Goal: Task Accomplishment & Management: Complete application form

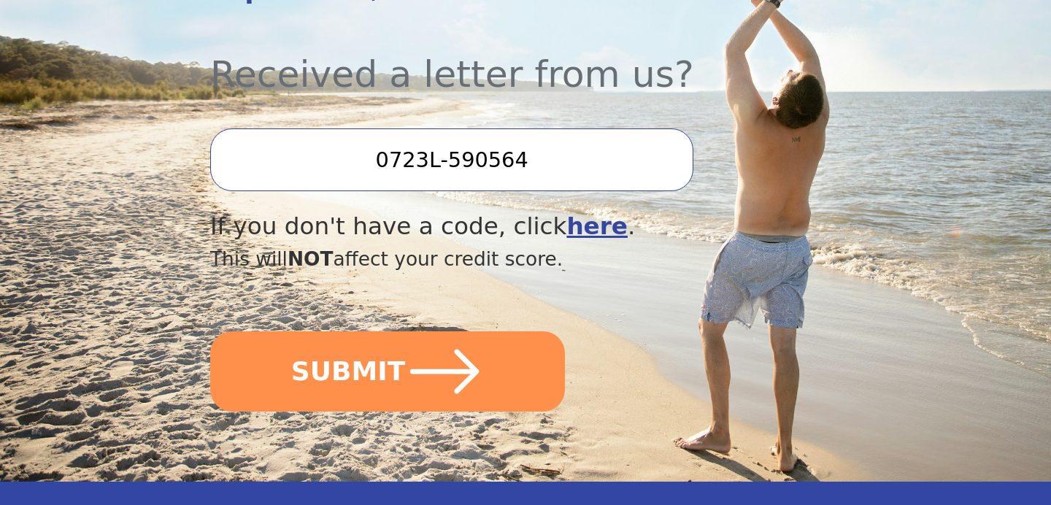
scroll to position [530, 0]
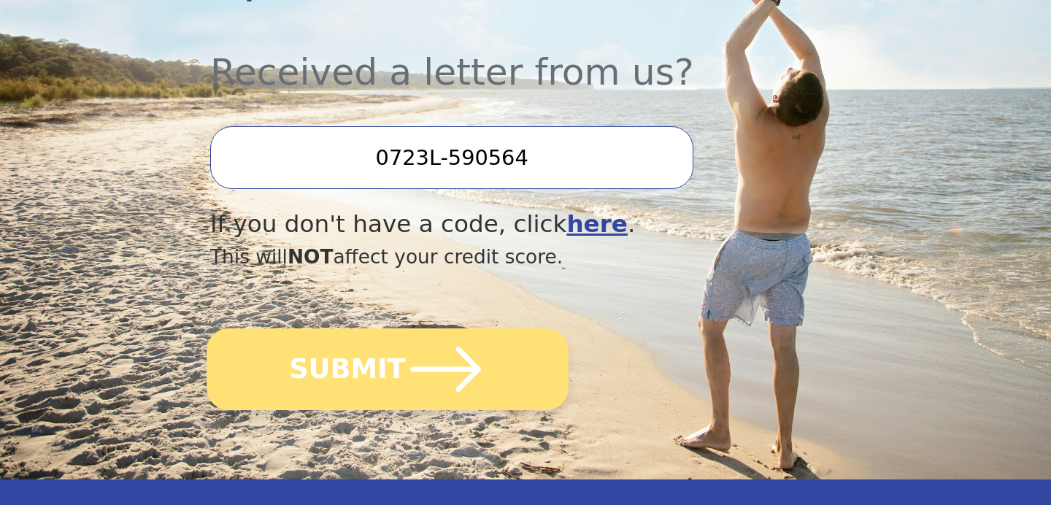
click at [428, 364] on icon "submit" at bounding box center [446, 369] width 80 height 80
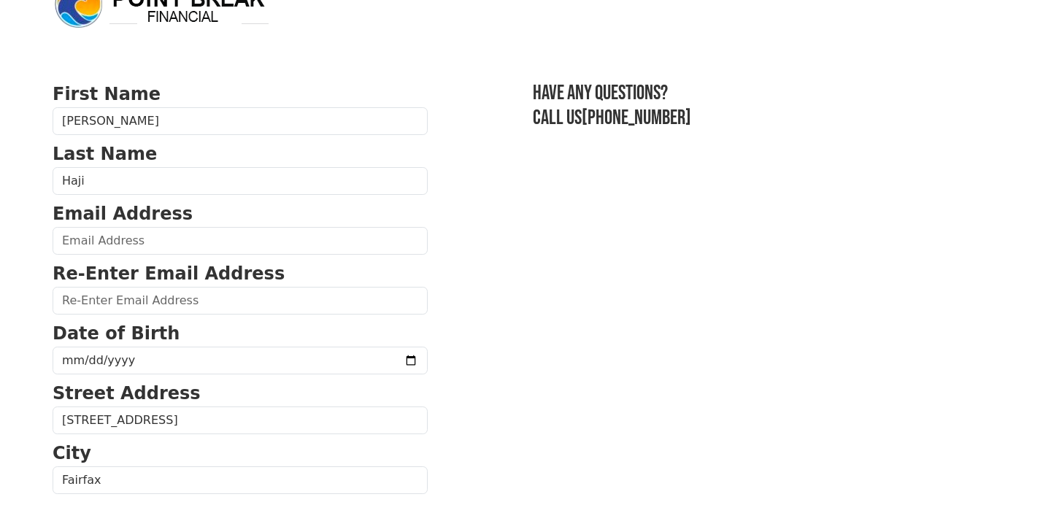
scroll to position [48, 0]
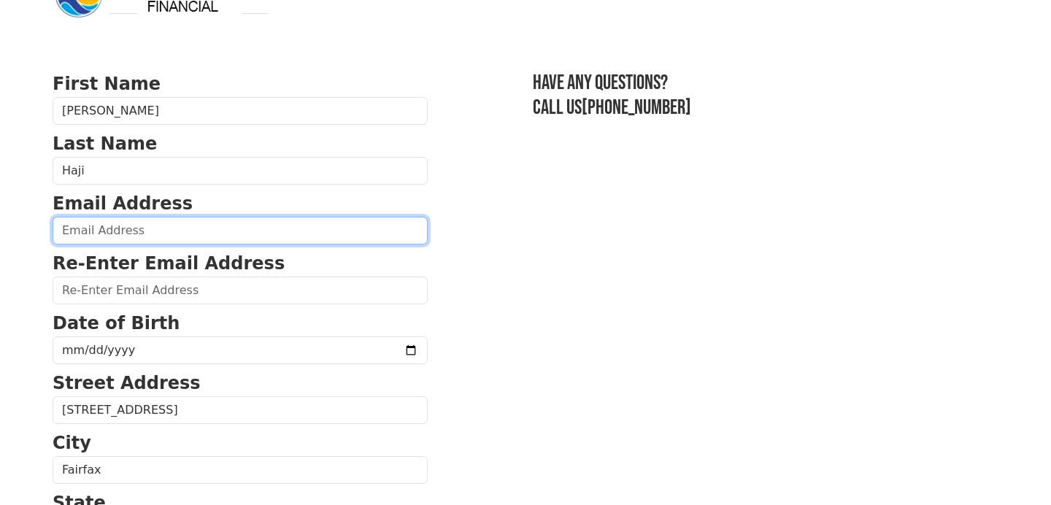
click at [229, 242] on input "email" at bounding box center [240, 231] width 375 height 28
type input "[EMAIL_ADDRESS][DOMAIN_NAME]"
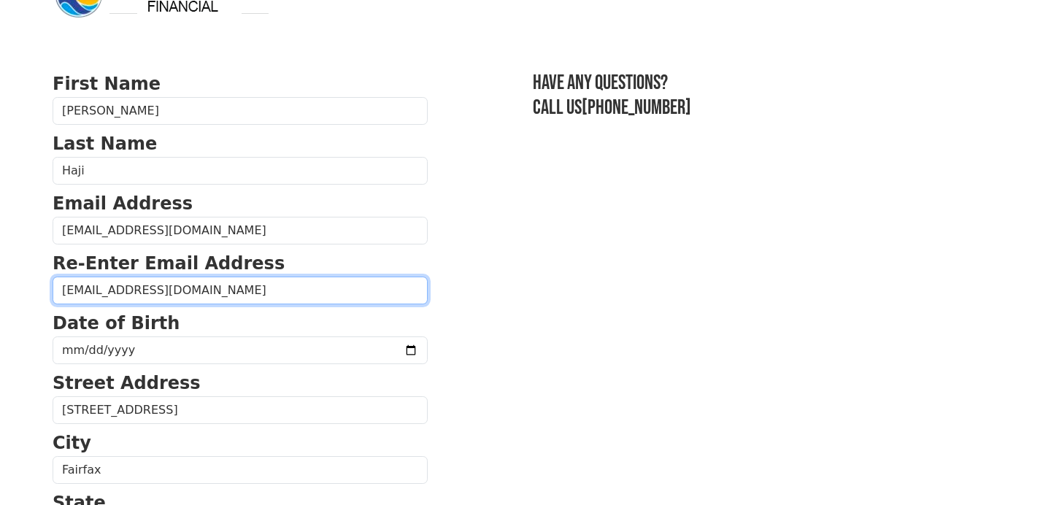
type input "[EMAIL_ADDRESS][DOMAIN_NAME]"
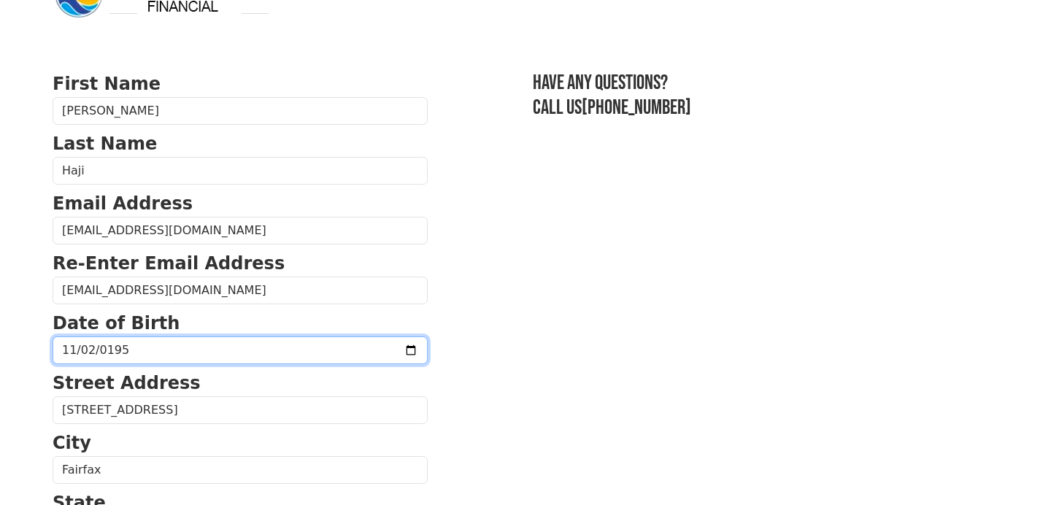
type input "[DATE]"
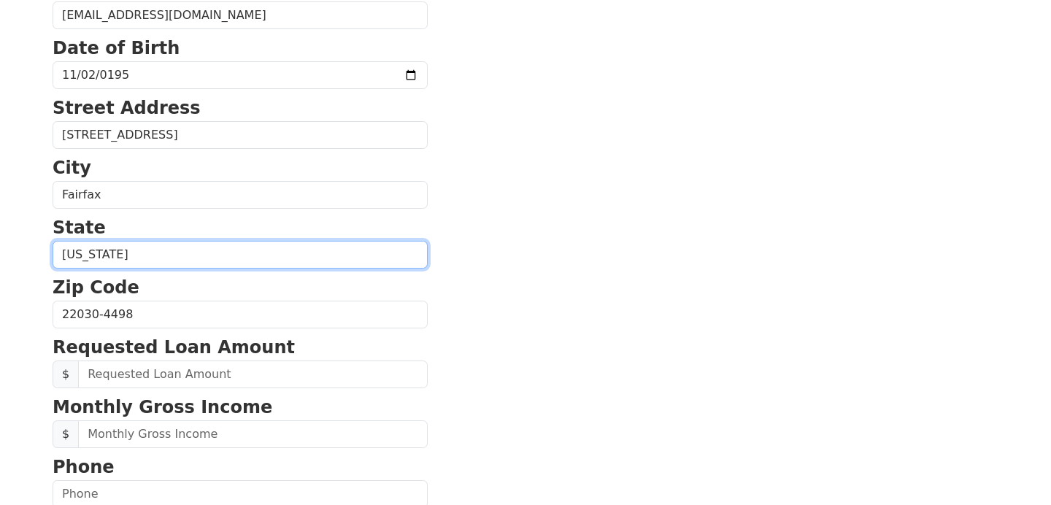
scroll to position [326, 0]
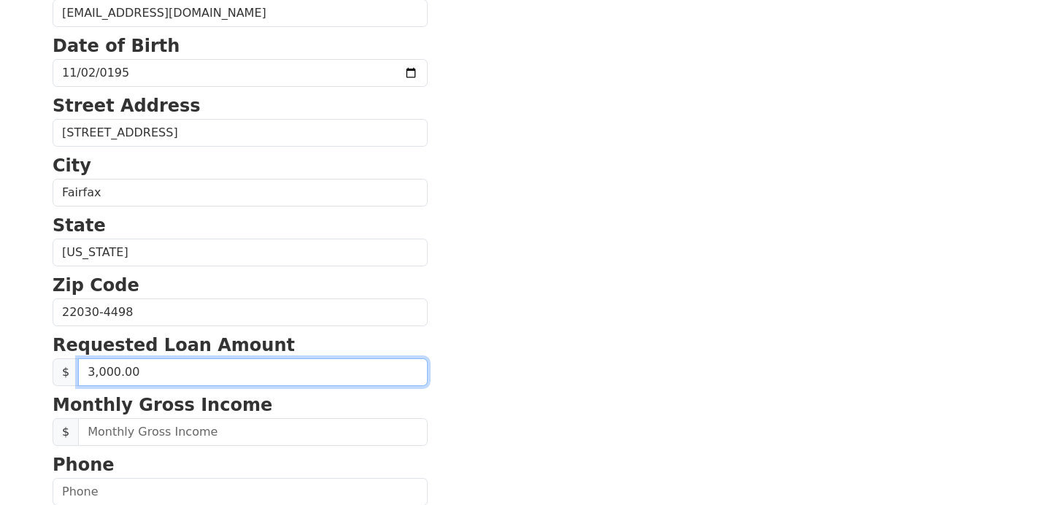
type input "30,000.00"
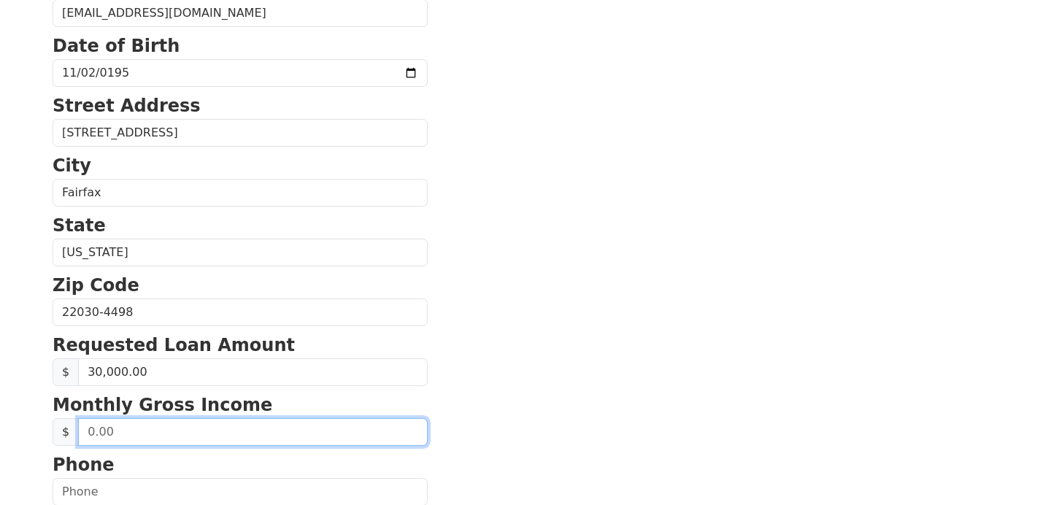
click at [138, 432] on input "text" at bounding box center [253, 432] width 350 height 28
type input "4,598.00"
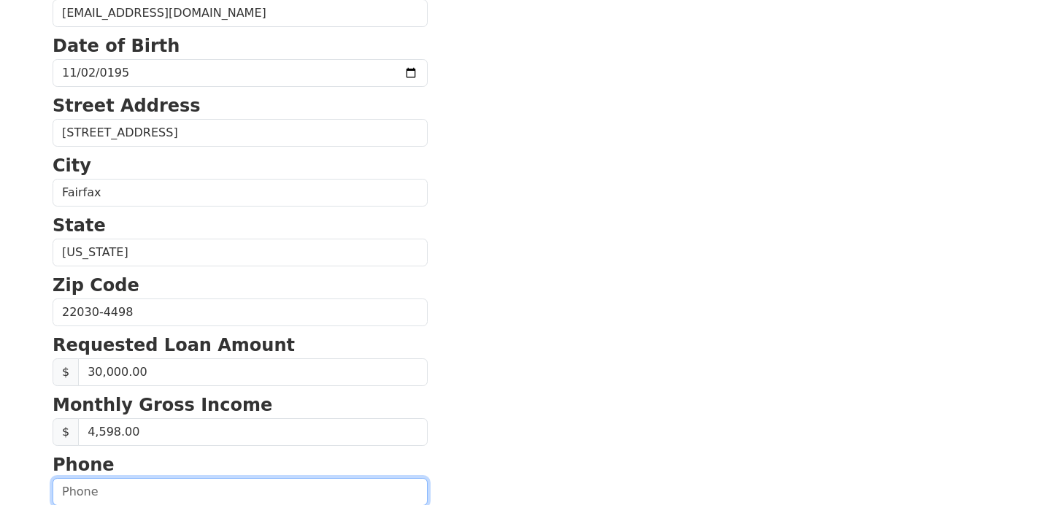
scroll to position [326, 0]
type input "[PHONE_NUMBER]"
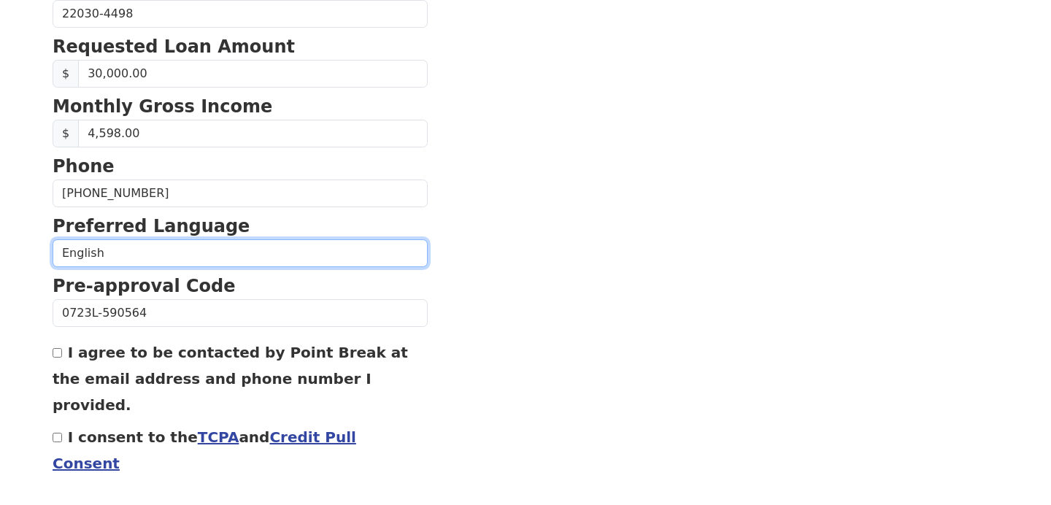
scroll to position [625, 0]
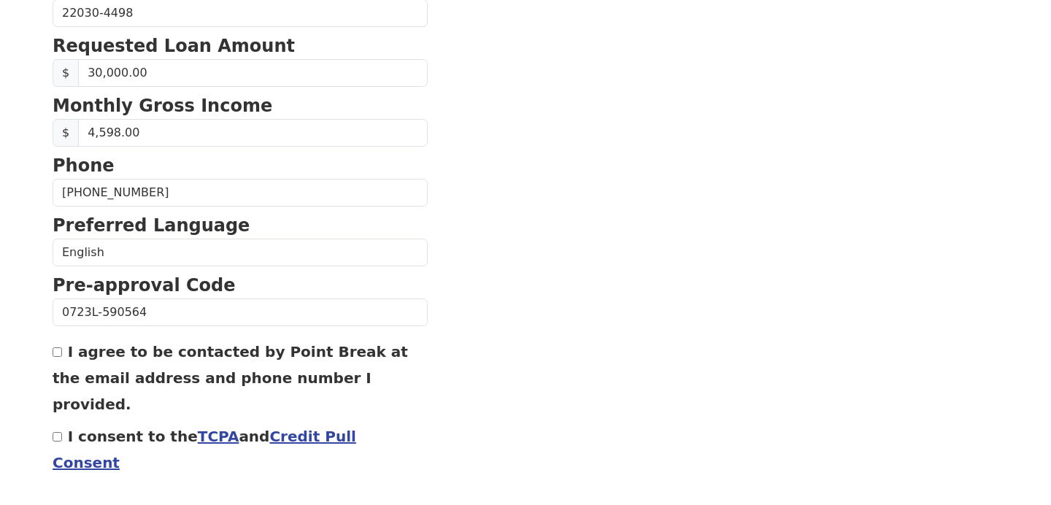
click at [58, 353] on input "I agree to be contacted by Point Break at the email address and phone number I …" at bounding box center [57, 351] width 9 height 9
checkbox input "true"
click at [58, 432] on input "I consent to the TCPA and Credit Pull Consent" at bounding box center [57, 436] width 9 height 9
checkbox input "true"
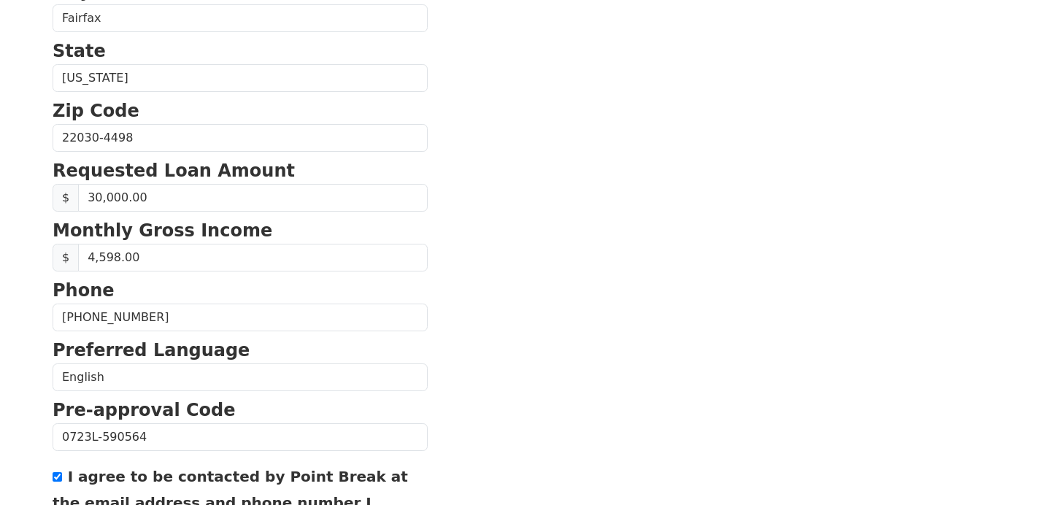
scroll to position [498, 0]
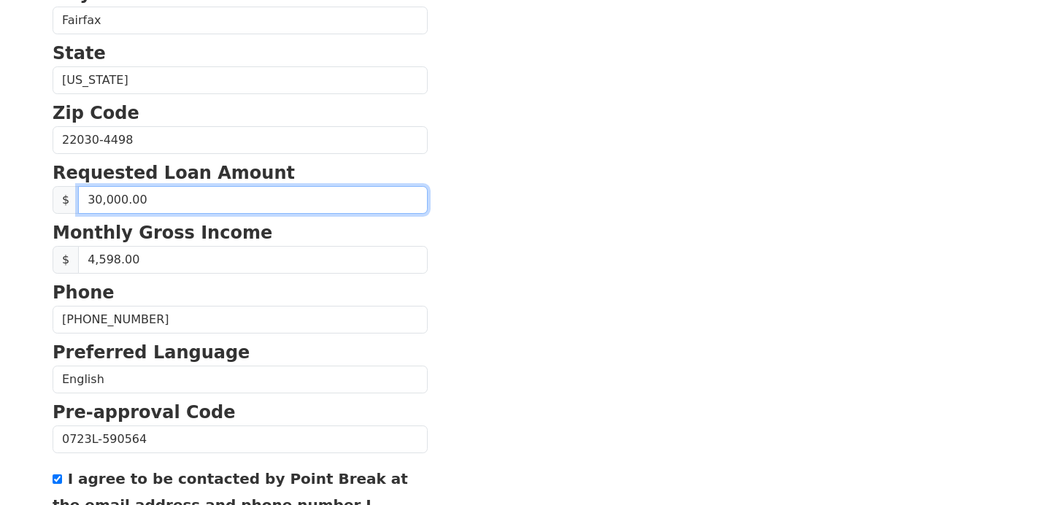
click at [99, 201] on input "30,000.00" at bounding box center [253, 200] width 350 height 28
type input "35,000.00"
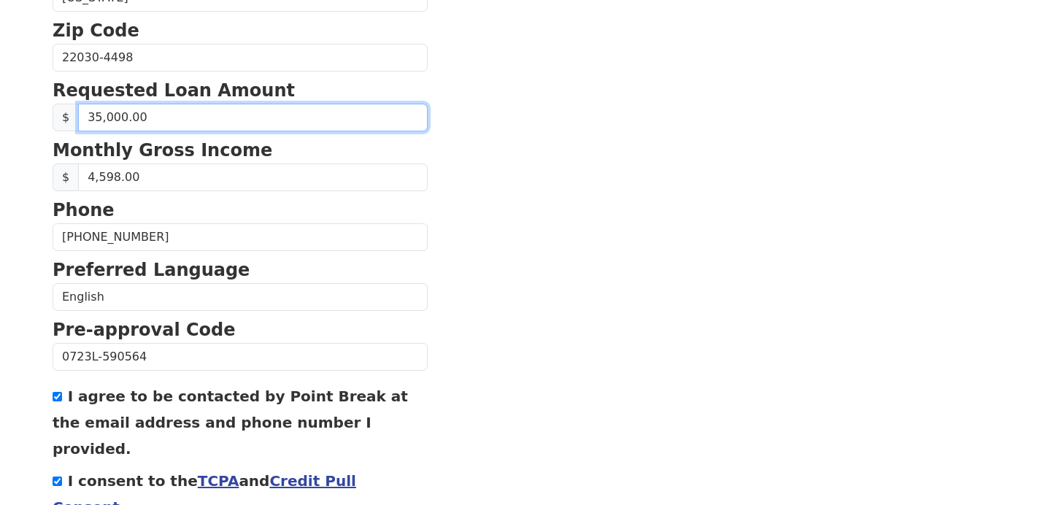
scroll to position [656, 0]
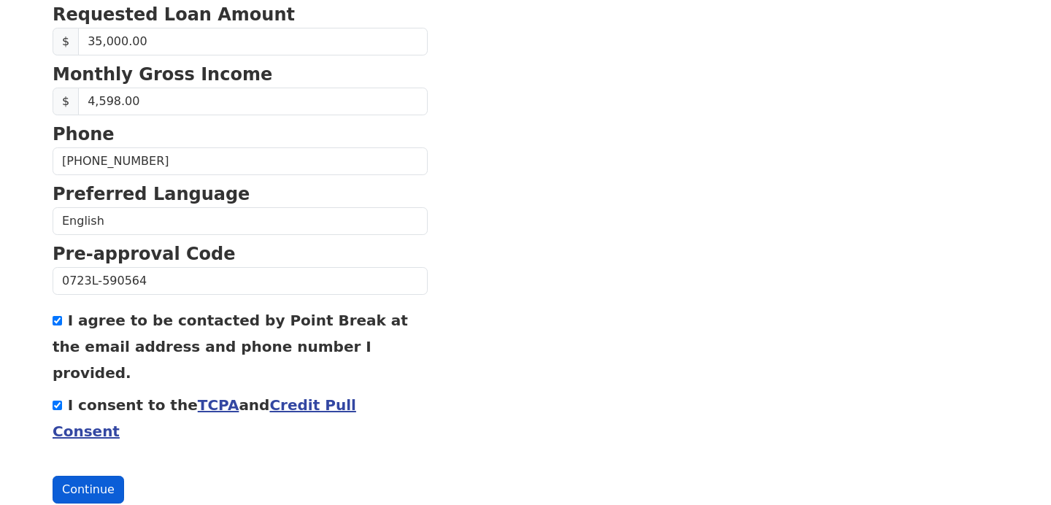
click at [83, 476] on button "Continue" at bounding box center [89, 490] width 72 height 28
